Goal: Task Accomplishment & Management: Use online tool/utility

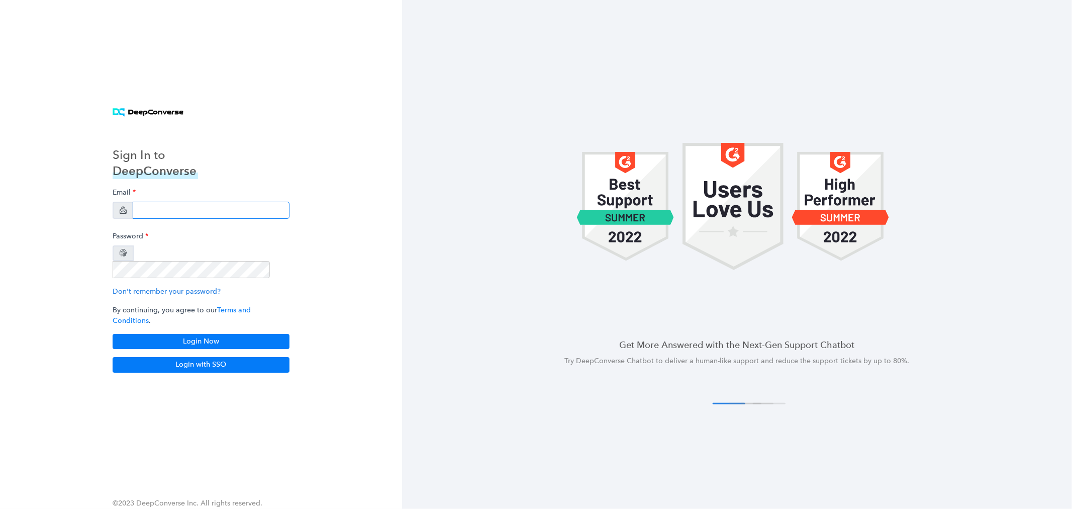
click at [188, 219] on input "email" at bounding box center [211, 210] width 157 height 17
click at [322, 169] on div "Sign In to DeepConverse Email Password Don't remember your password? By continu…" at bounding box center [201, 254] width 402 height 509
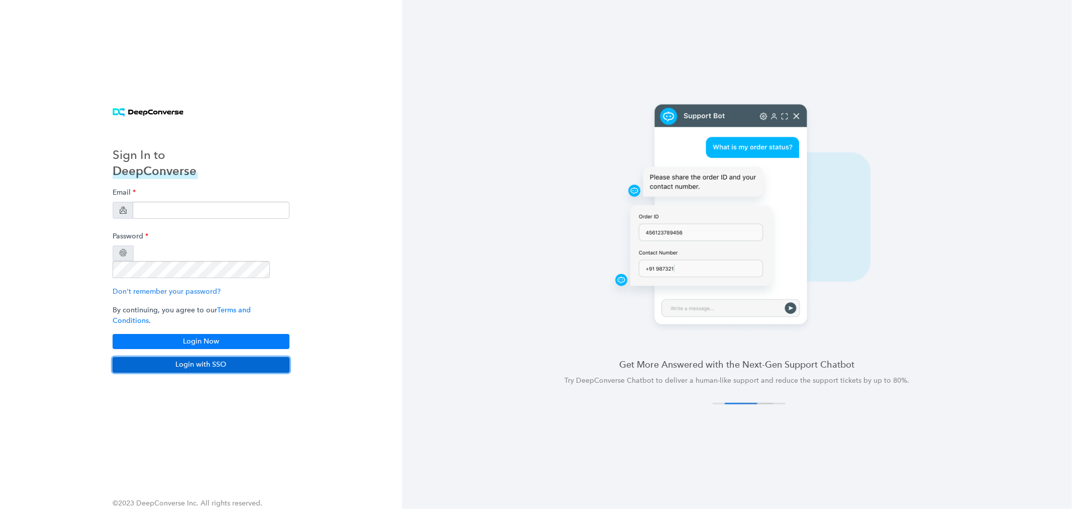
click at [204, 357] on button "Login with SSO" at bounding box center [201, 364] width 177 height 15
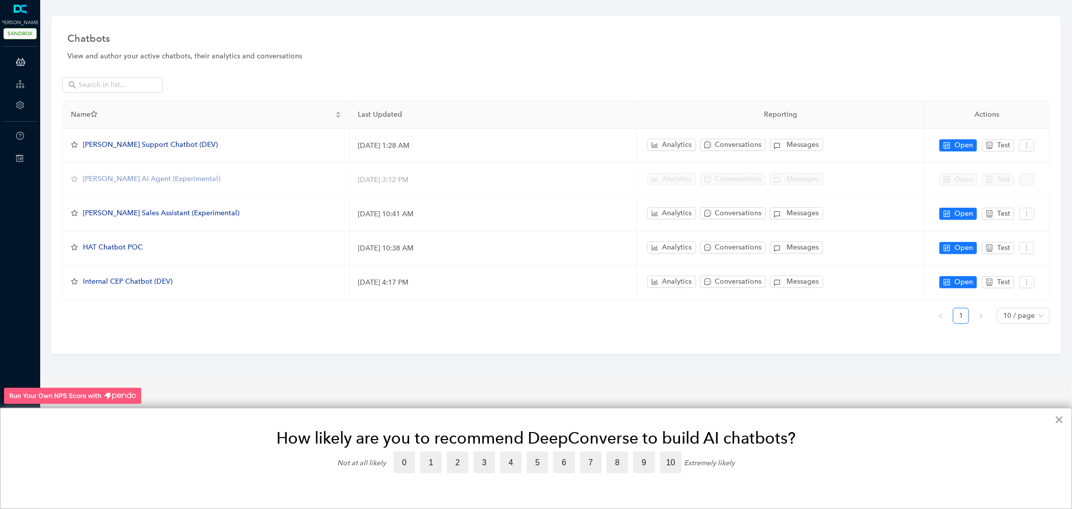
click at [108, 323] on div "Name Last Updated Reporting Actions [PERSON_NAME] Support Chatbot (DEV) [DATE] …" at bounding box center [556, 216] width 988 height 231
